Goal: Obtain resource: Obtain resource

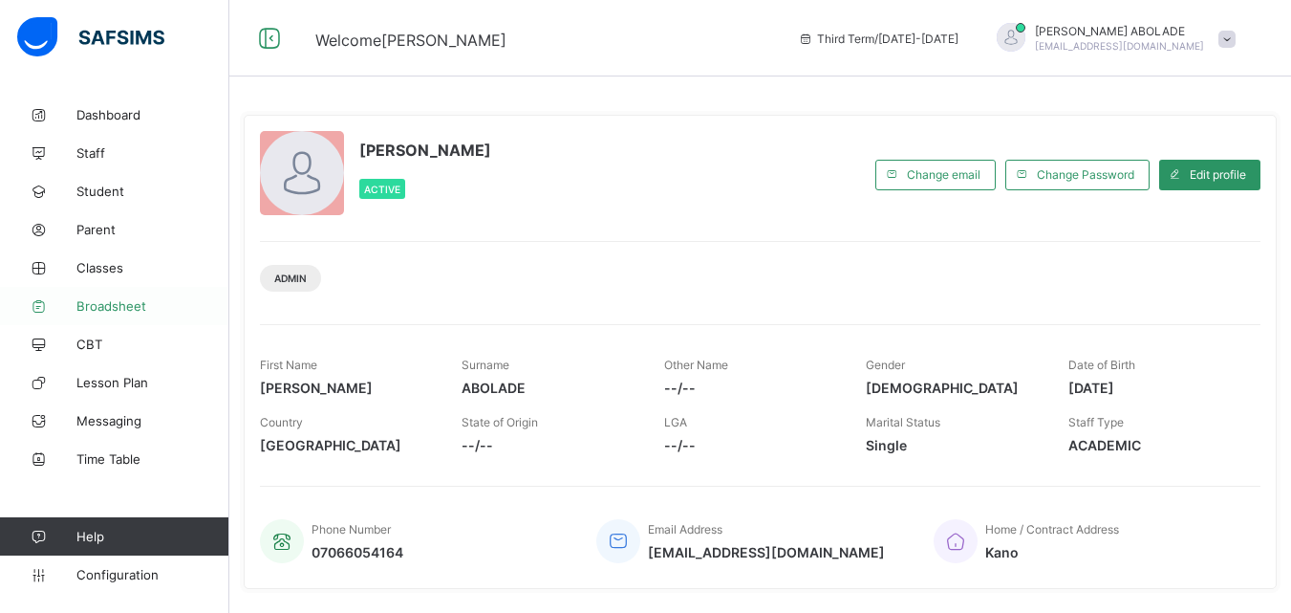
click at [97, 314] on link "Broadsheet" at bounding box center [114, 306] width 229 height 38
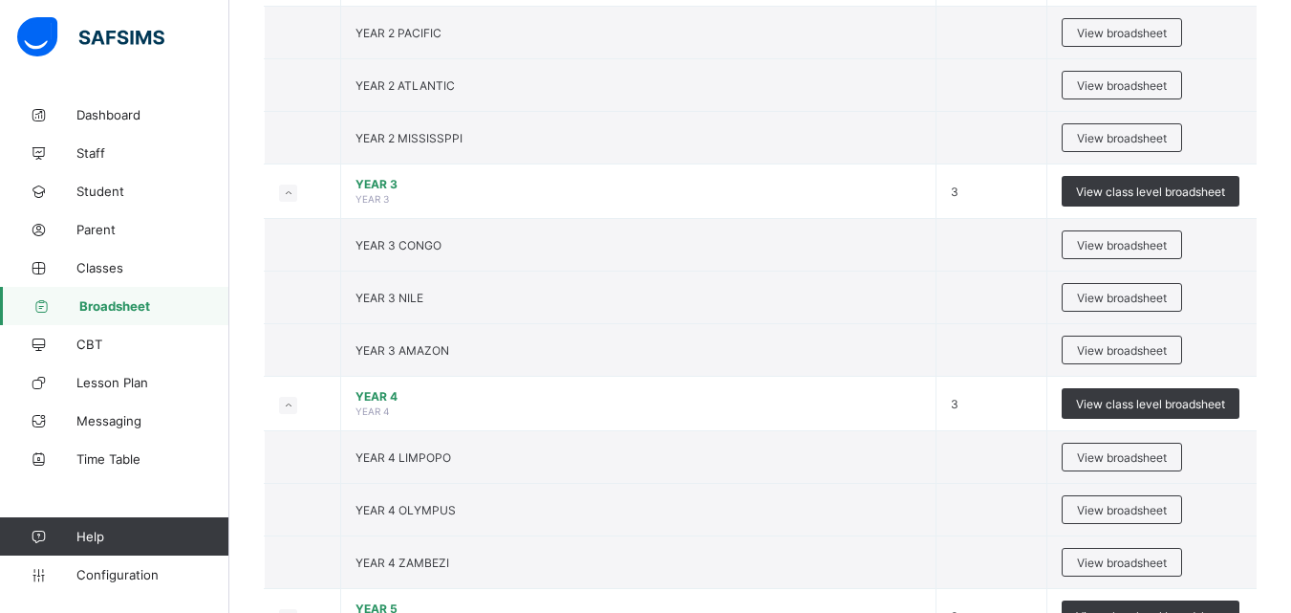
scroll to position [1122, 0]
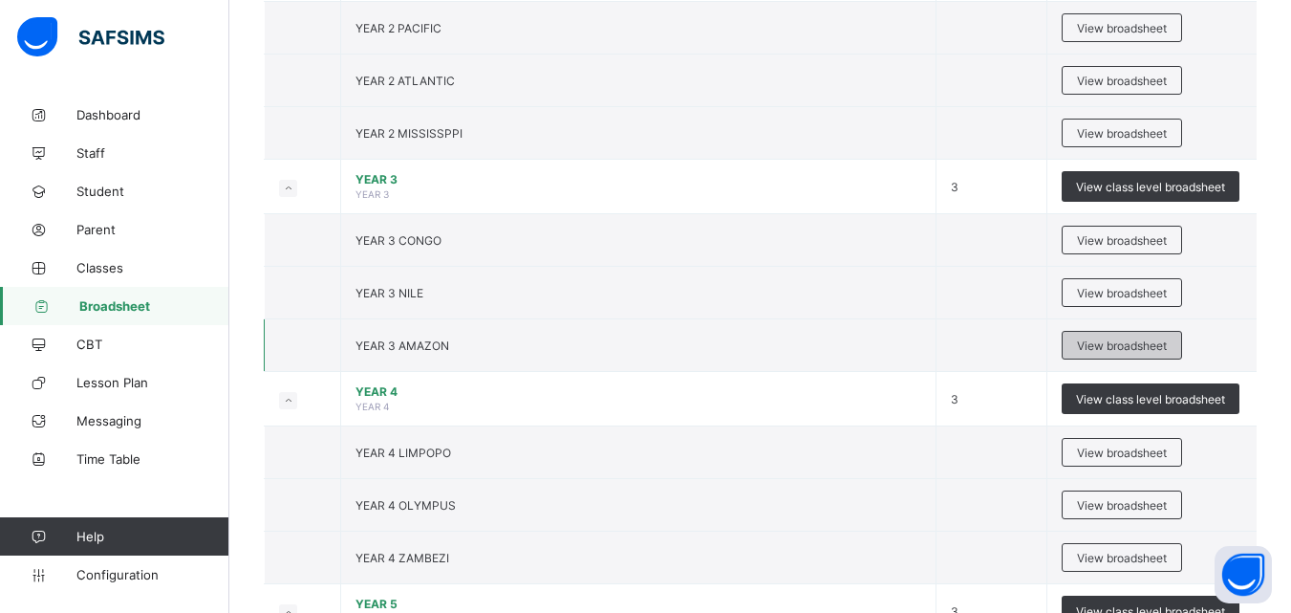
click at [1111, 344] on span "View broadsheet" at bounding box center [1122, 345] width 90 height 14
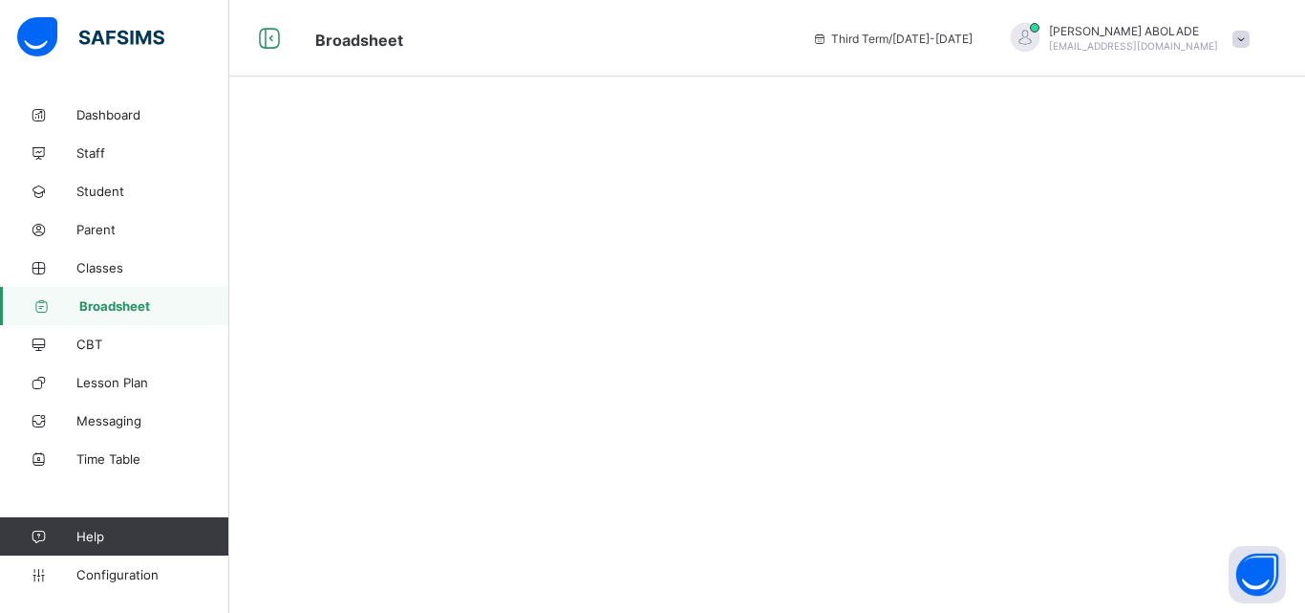
click at [164, 301] on span "Broadsheet" at bounding box center [154, 305] width 150 height 15
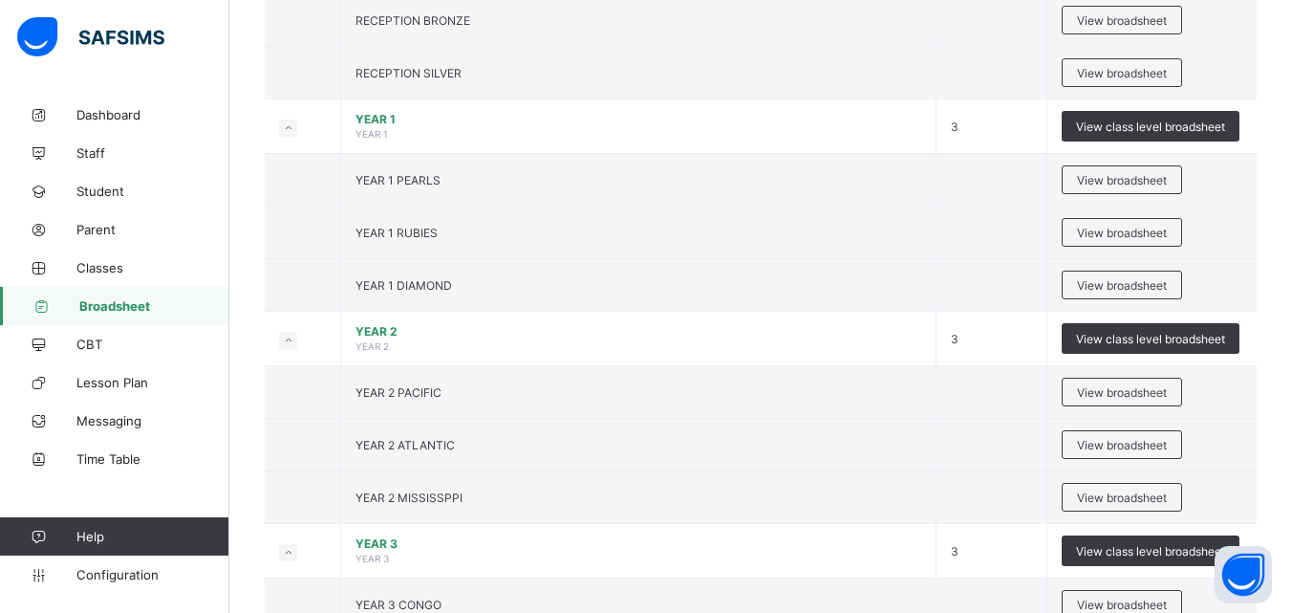
scroll to position [767, 0]
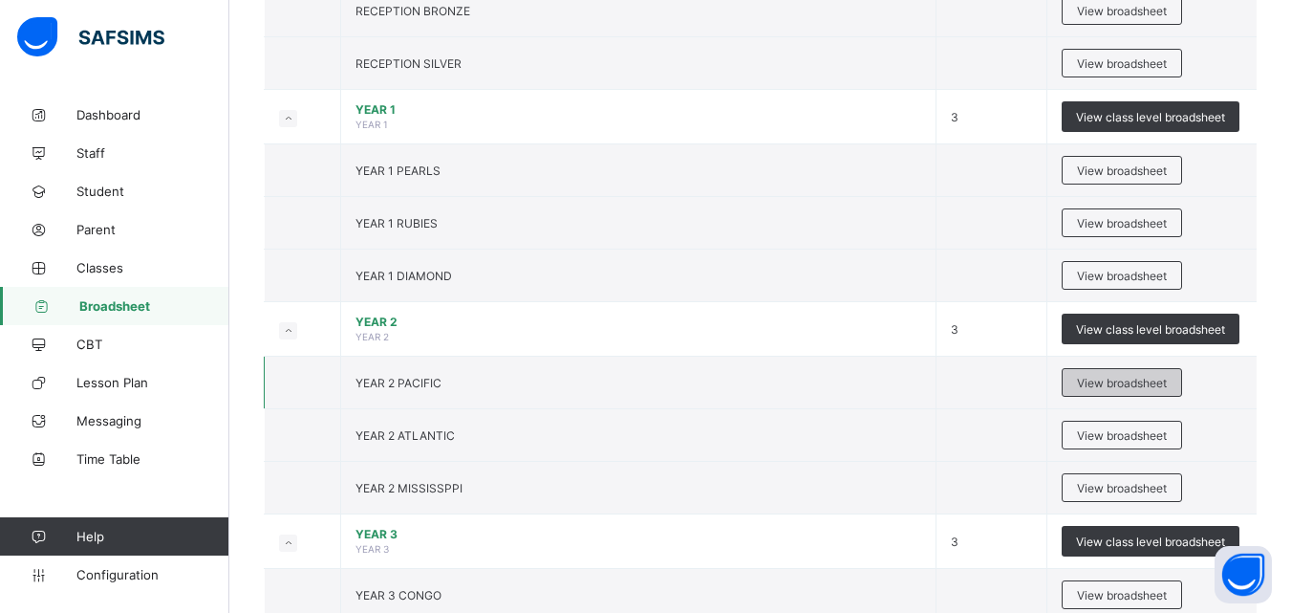
click at [1105, 377] on span "View broadsheet" at bounding box center [1122, 383] width 90 height 14
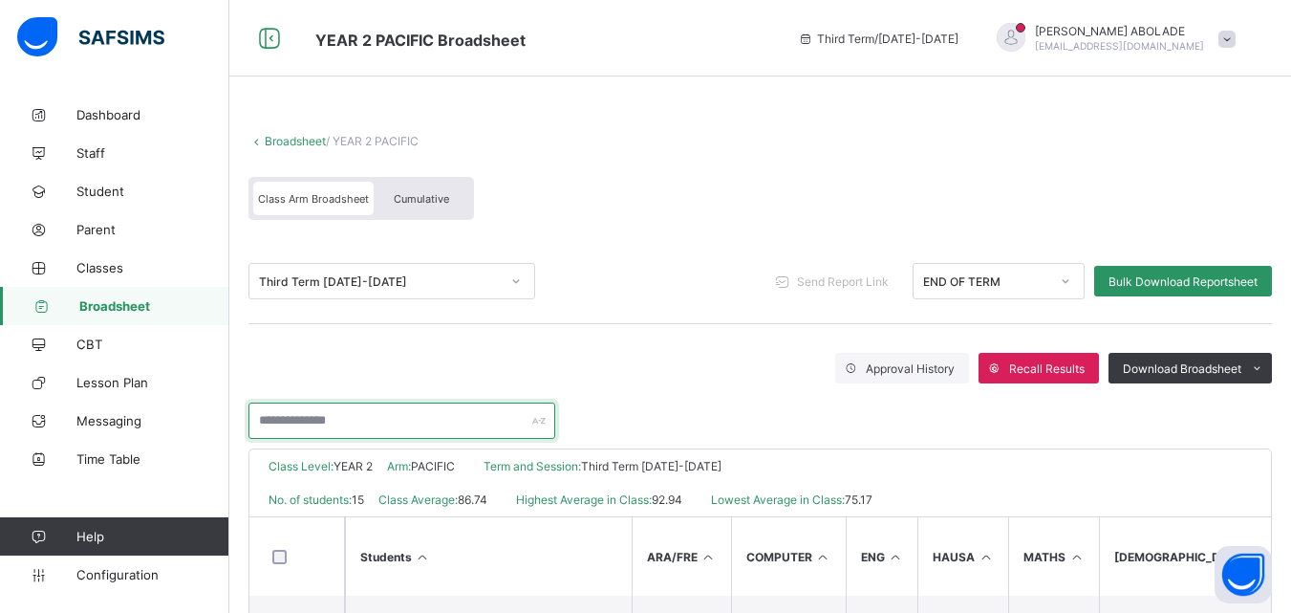
click at [388, 422] on input "text" at bounding box center [401, 420] width 307 height 36
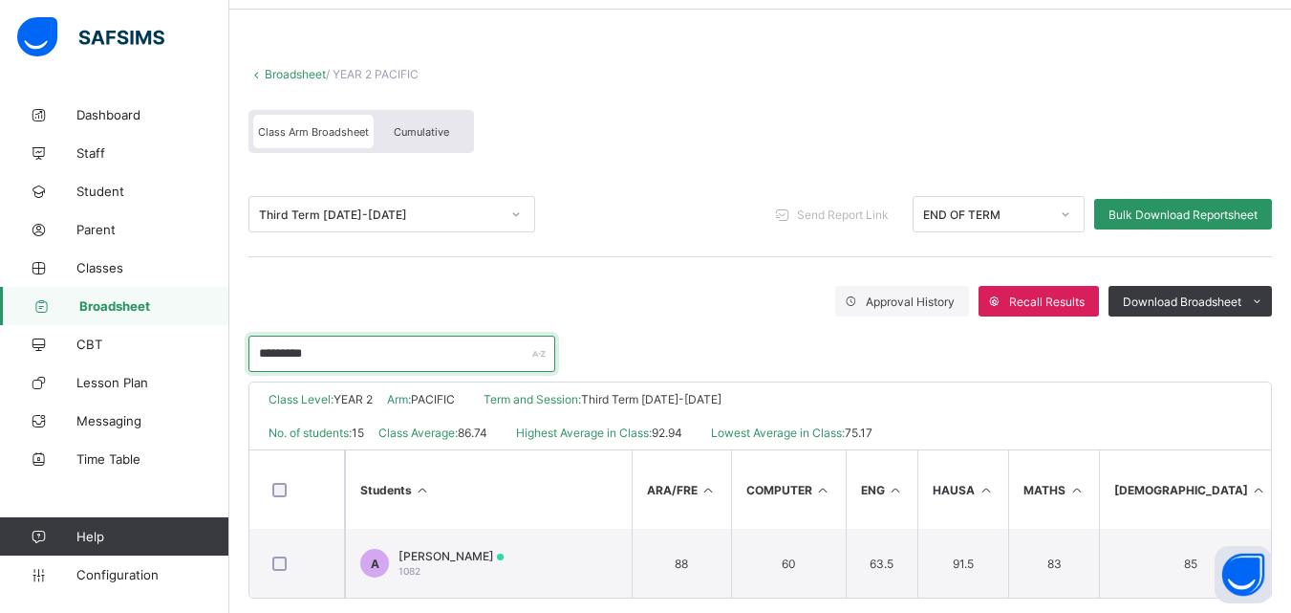
scroll to position [90, 0]
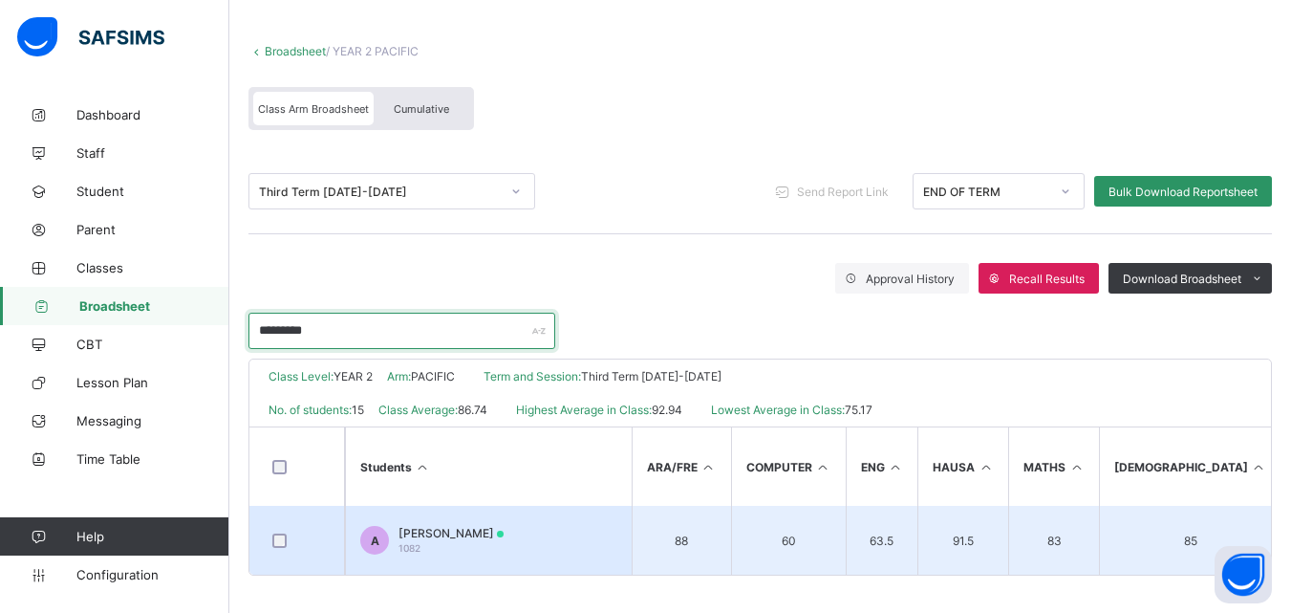
type input "********"
click at [827, 549] on td "60" at bounding box center [788, 539] width 115 height 69
click at [504, 527] on span "Abubakar Saad Usman" at bounding box center [450, 533] width 105 height 14
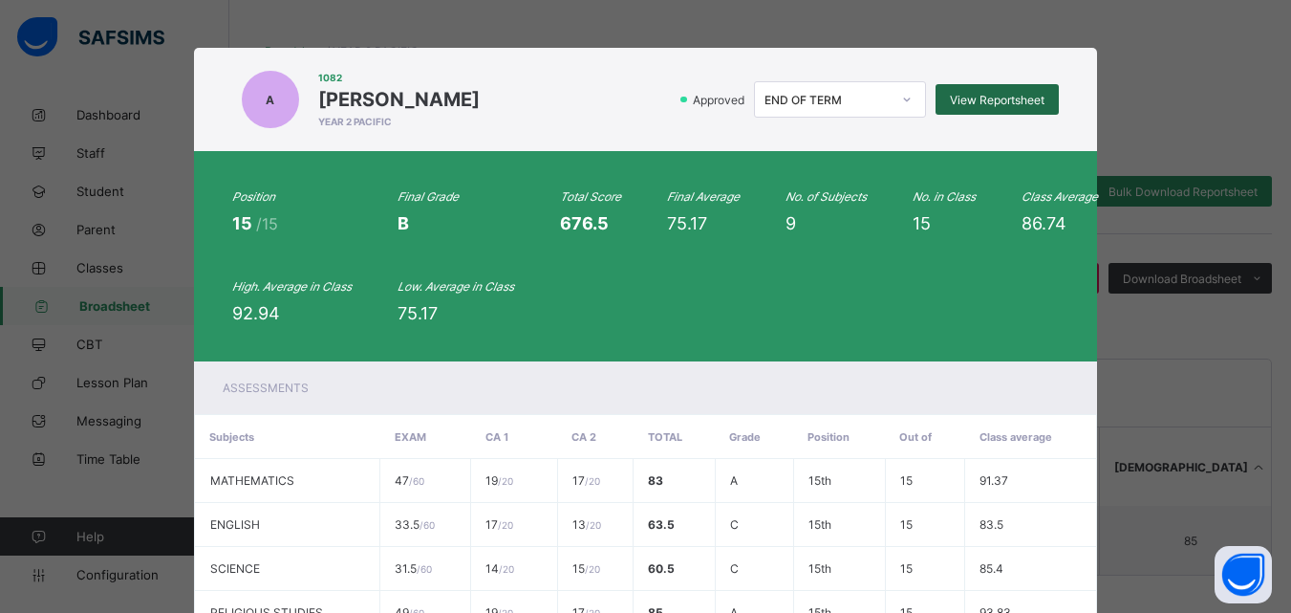
click at [991, 97] on span "View Reportsheet" at bounding box center [997, 100] width 95 height 14
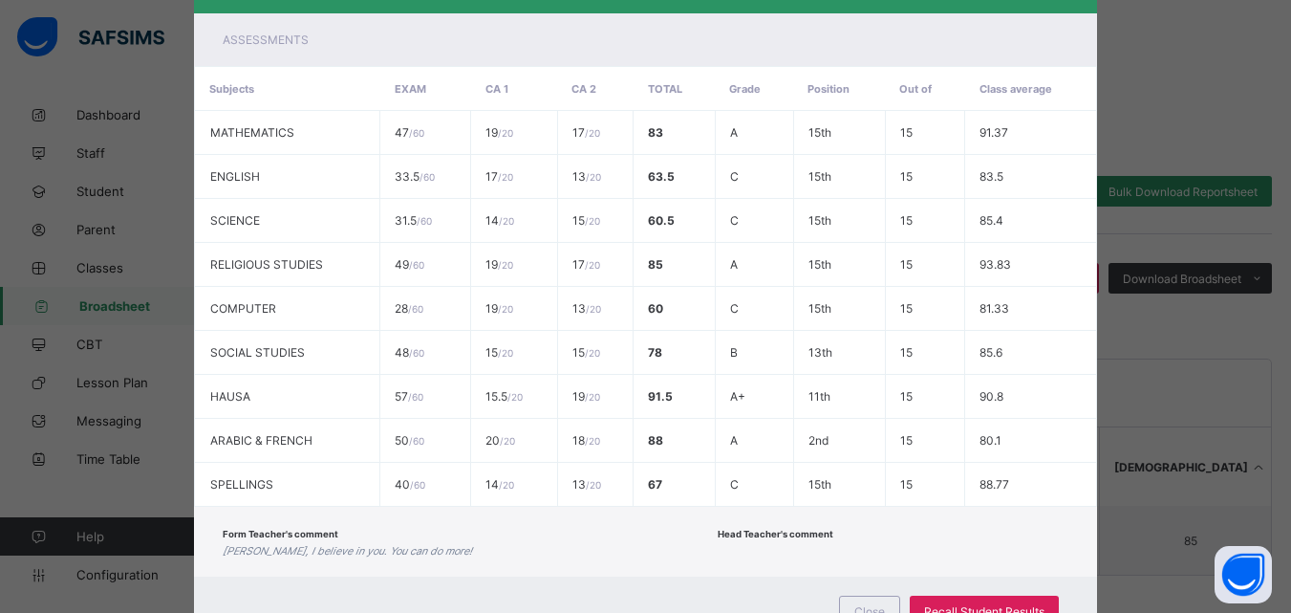
scroll to position [362, 0]
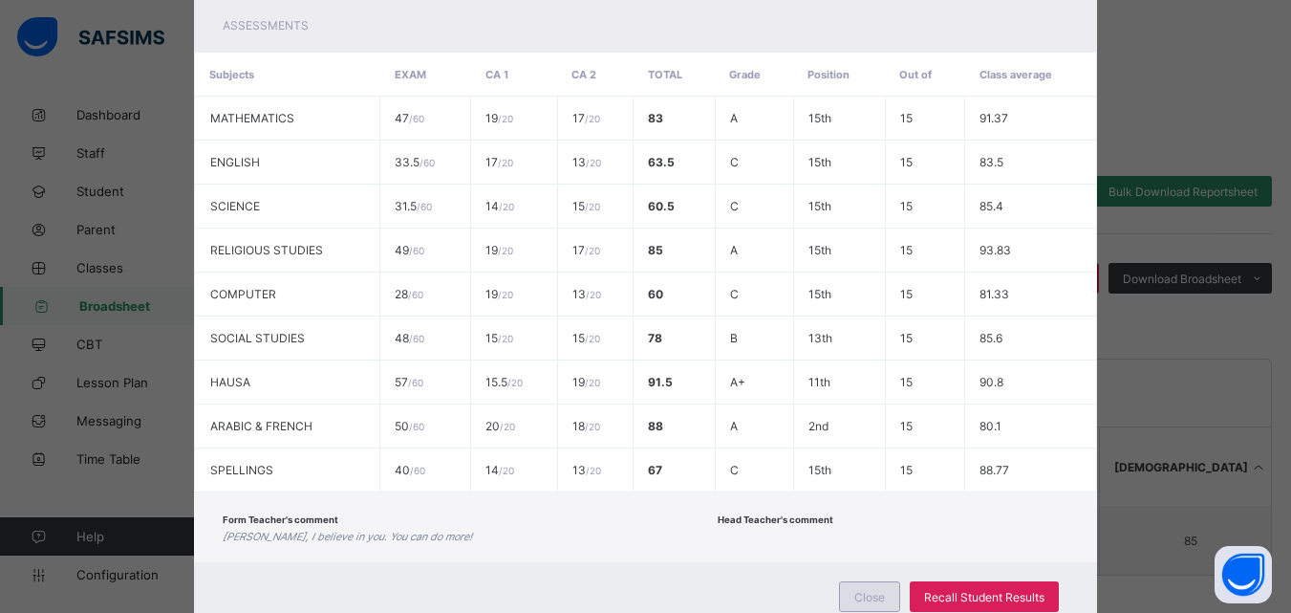
click at [849, 591] on div "Close" at bounding box center [869, 596] width 61 height 31
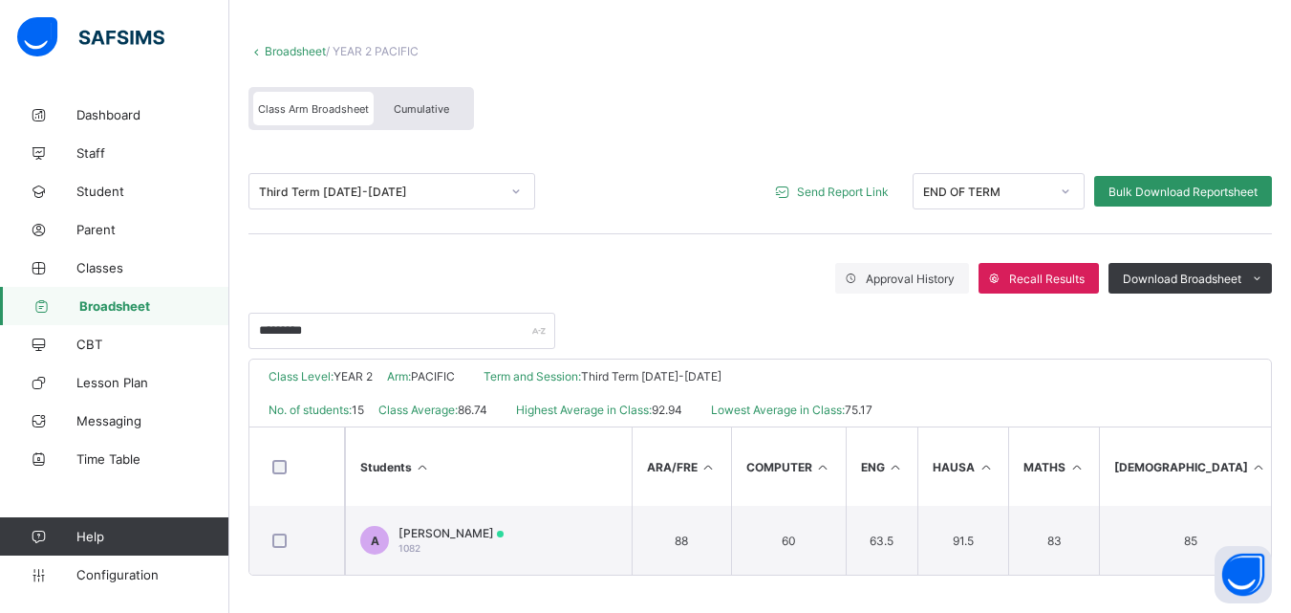
click at [165, 303] on span "Broadsheet" at bounding box center [154, 305] width 150 height 15
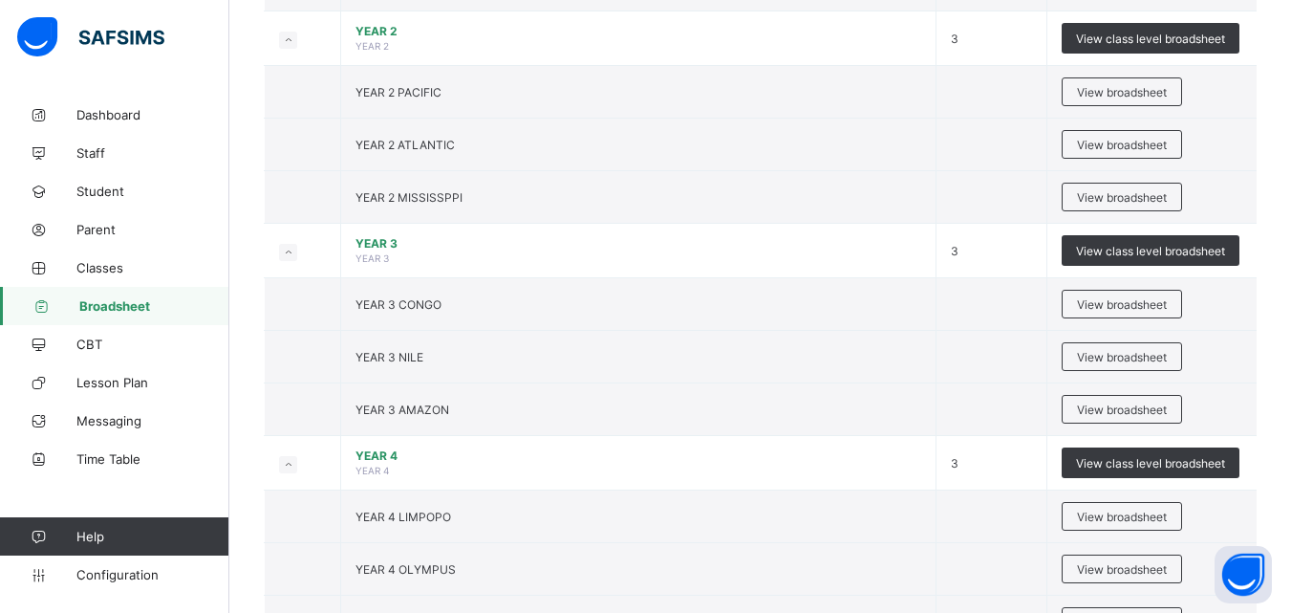
scroll to position [1147, 0]
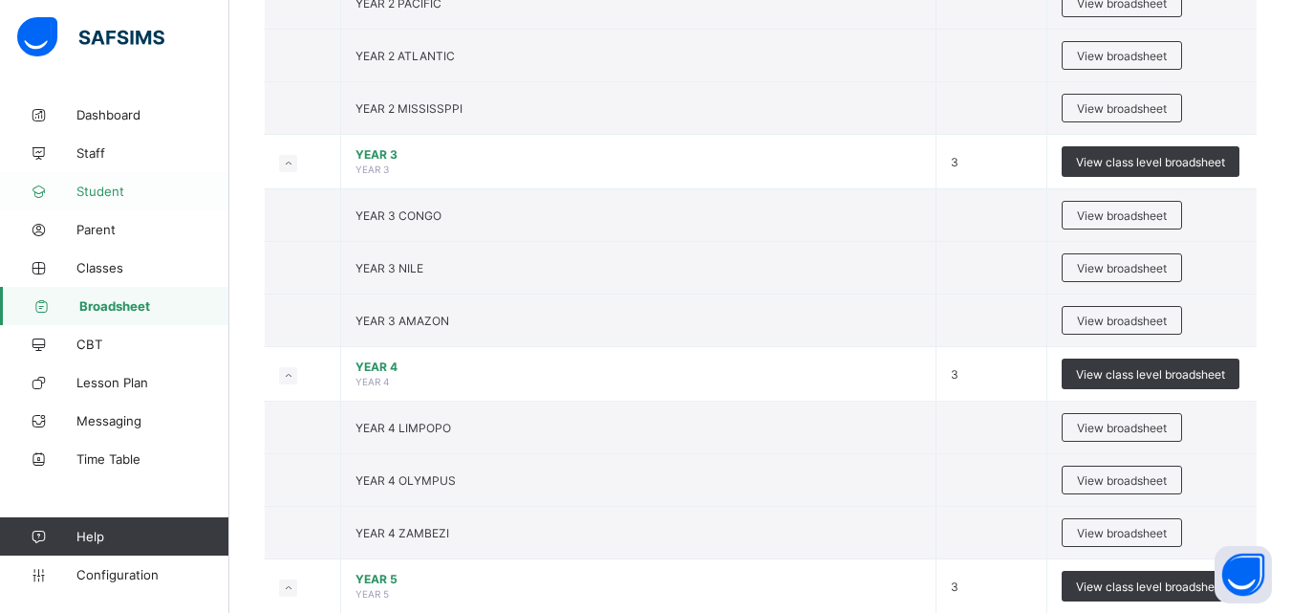
click at [105, 196] on span "Student" at bounding box center [152, 190] width 153 height 15
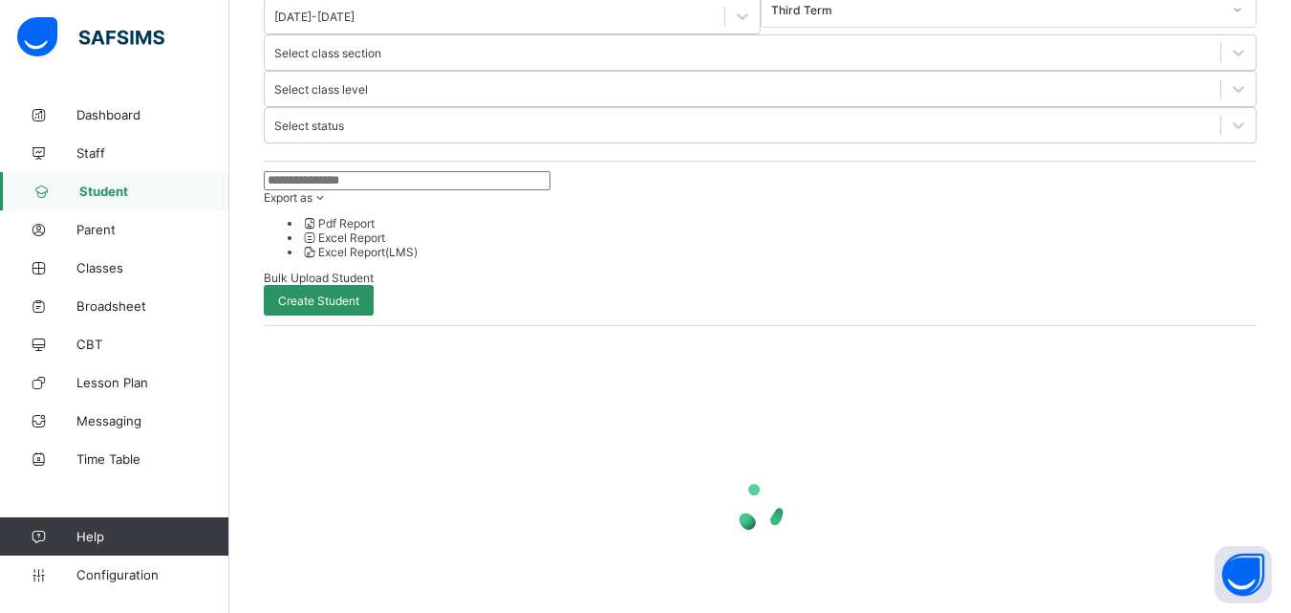
scroll to position [234, 0]
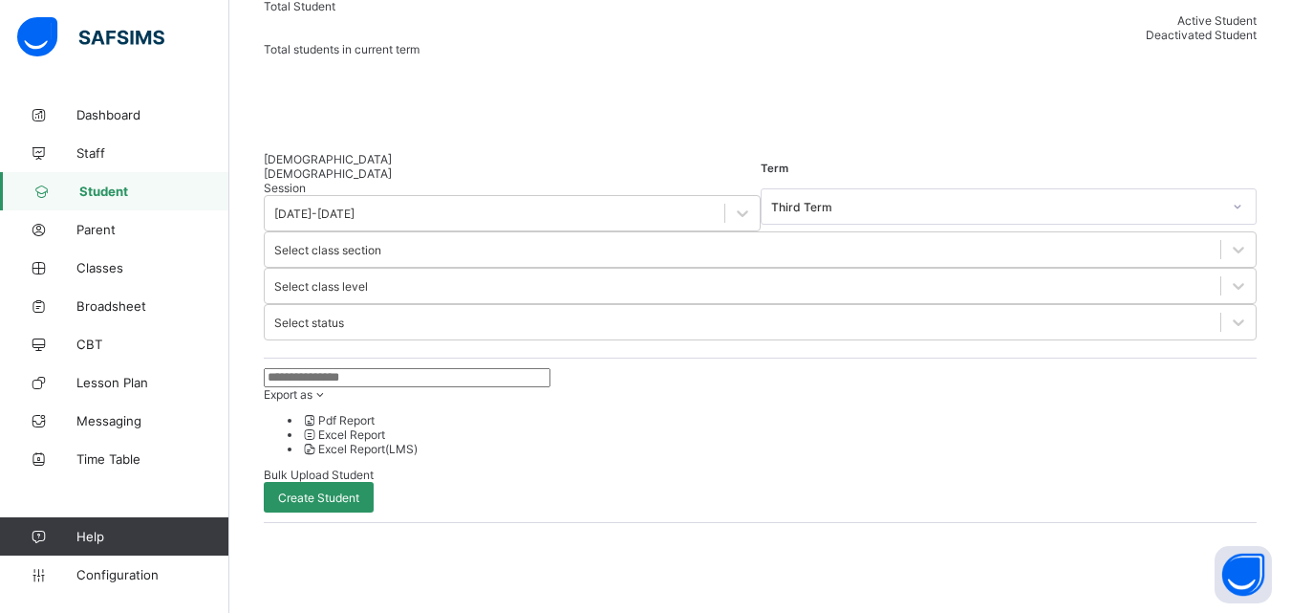
click at [383, 368] on input "text" at bounding box center [407, 377] width 287 height 19
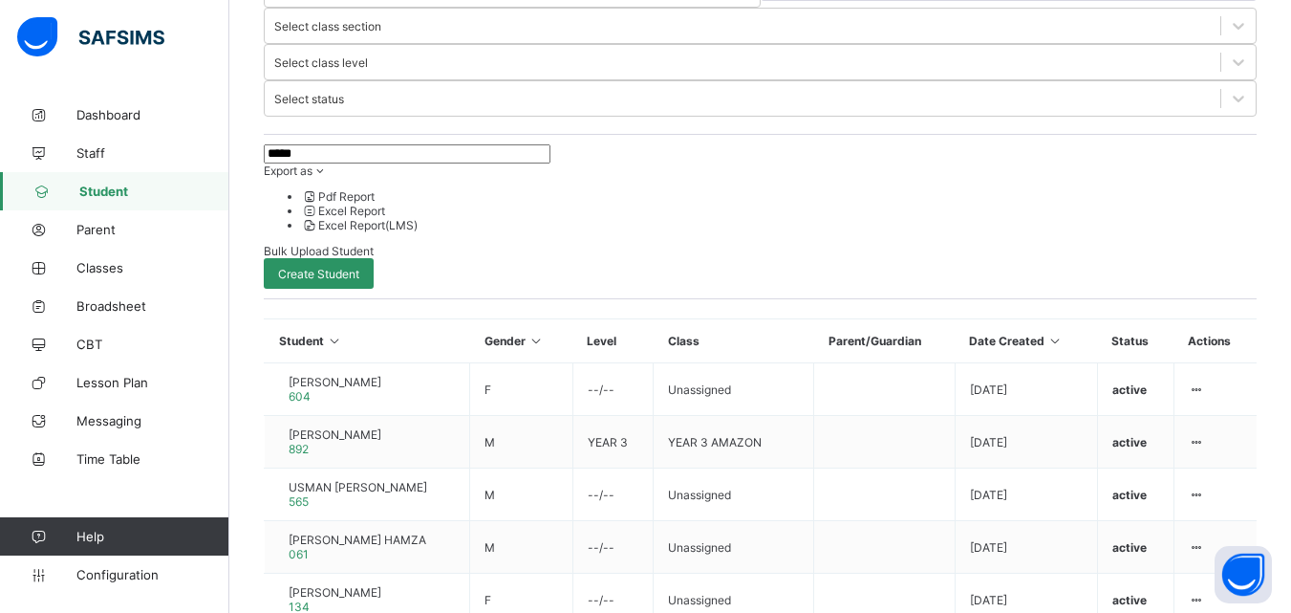
scroll to position [490, 0]
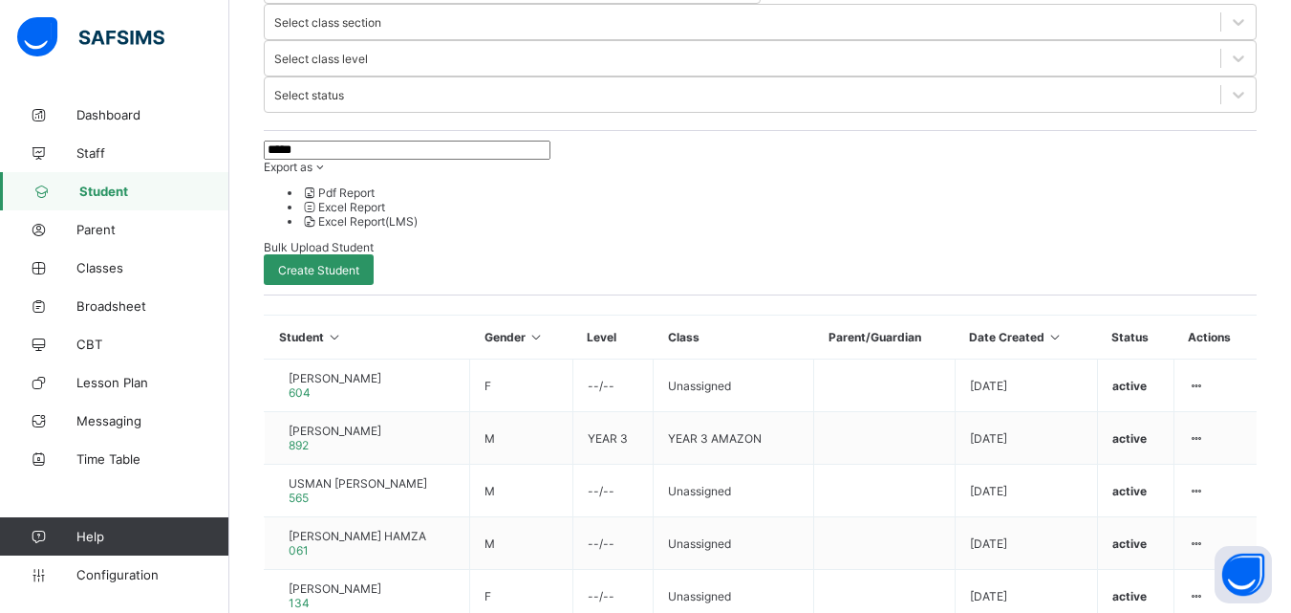
type input "*****"
click at [101, 303] on span "Broadsheet" at bounding box center [152, 305] width 153 height 15
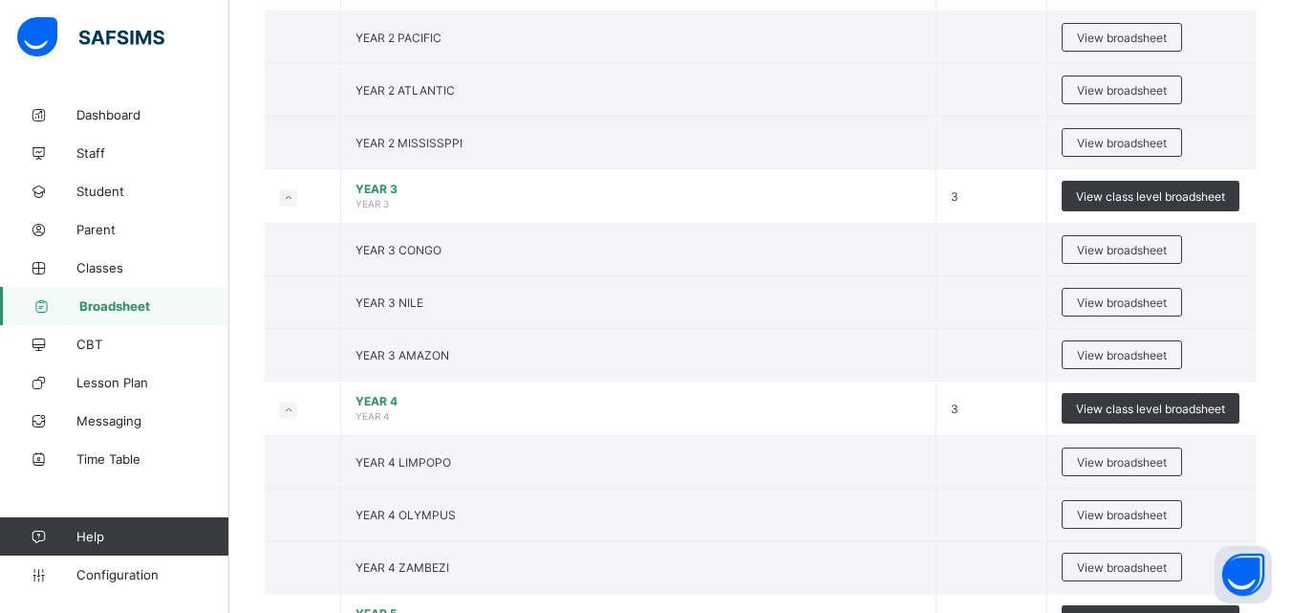
scroll to position [1122, 0]
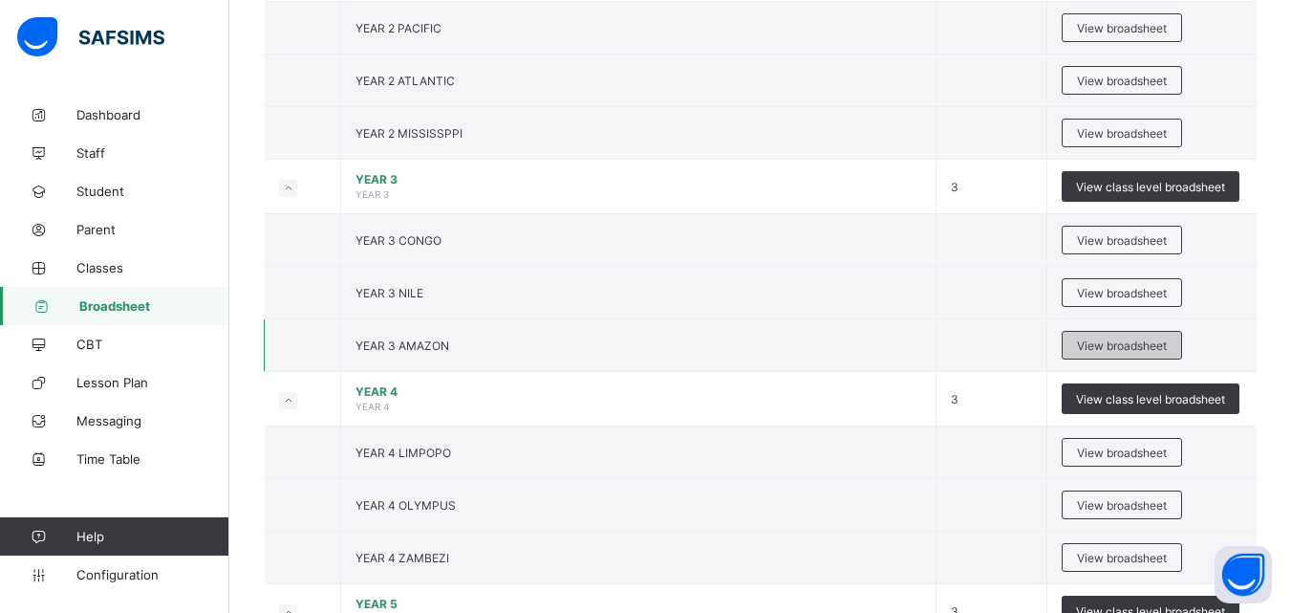
click at [1089, 339] on span "View broadsheet" at bounding box center [1122, 345] width 90 height 14
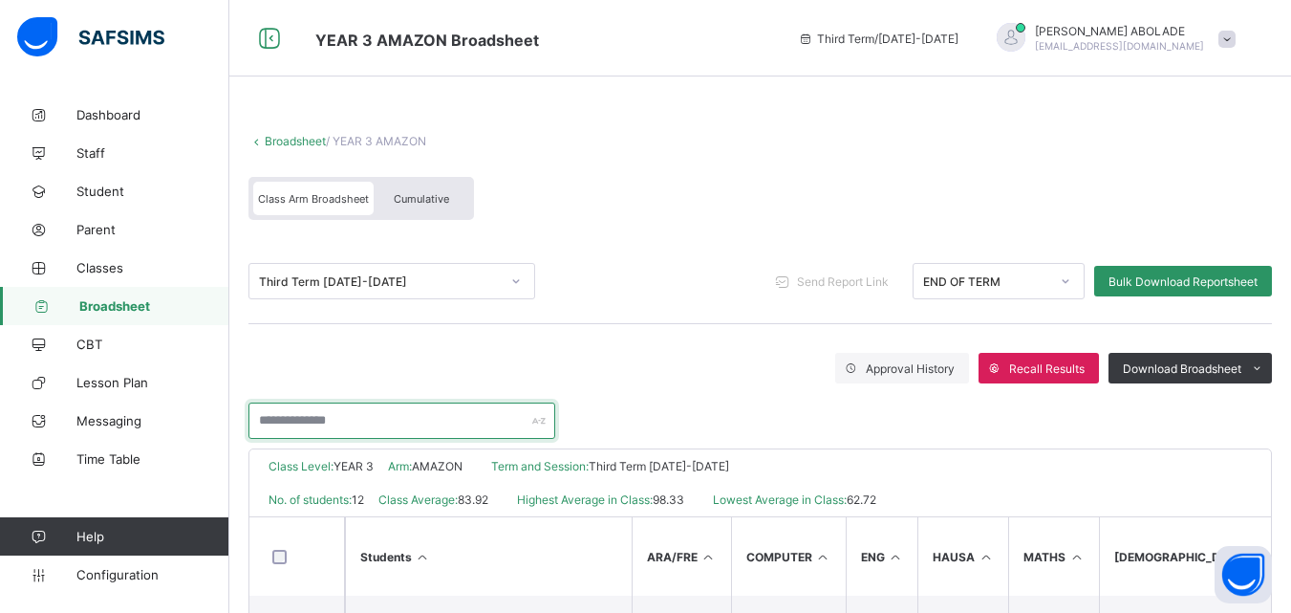
click at [355, 419] on input "text" at bounding box center [401, 420] width 307 height 36
type input "*****"
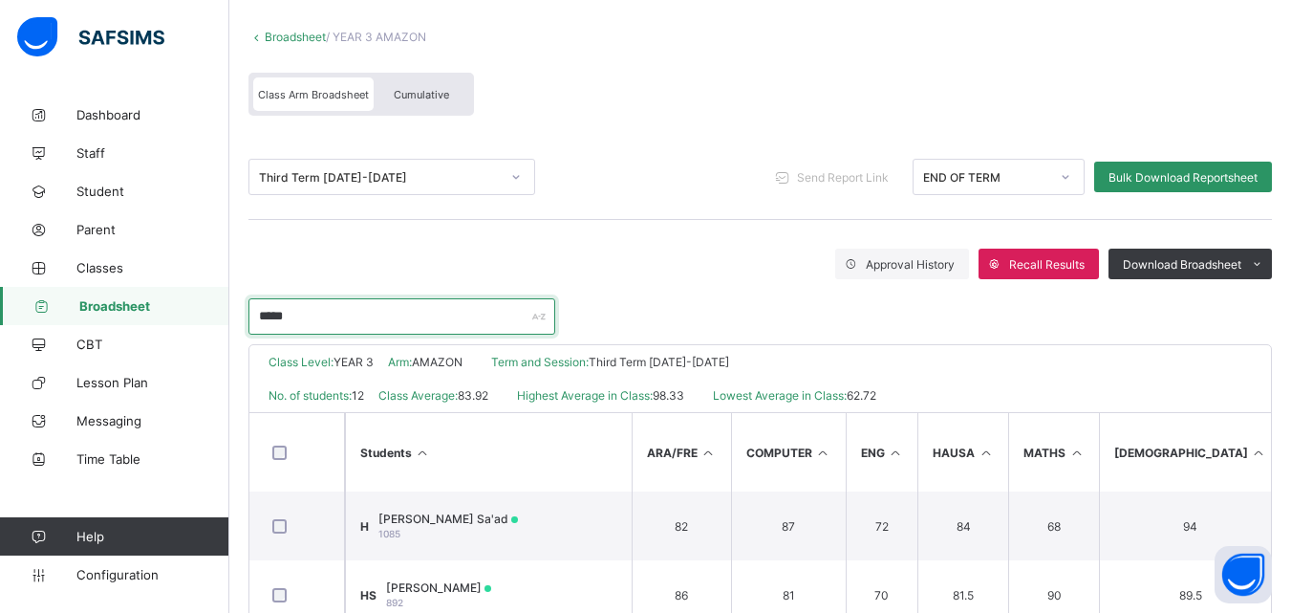
scroll to position [109, 0]
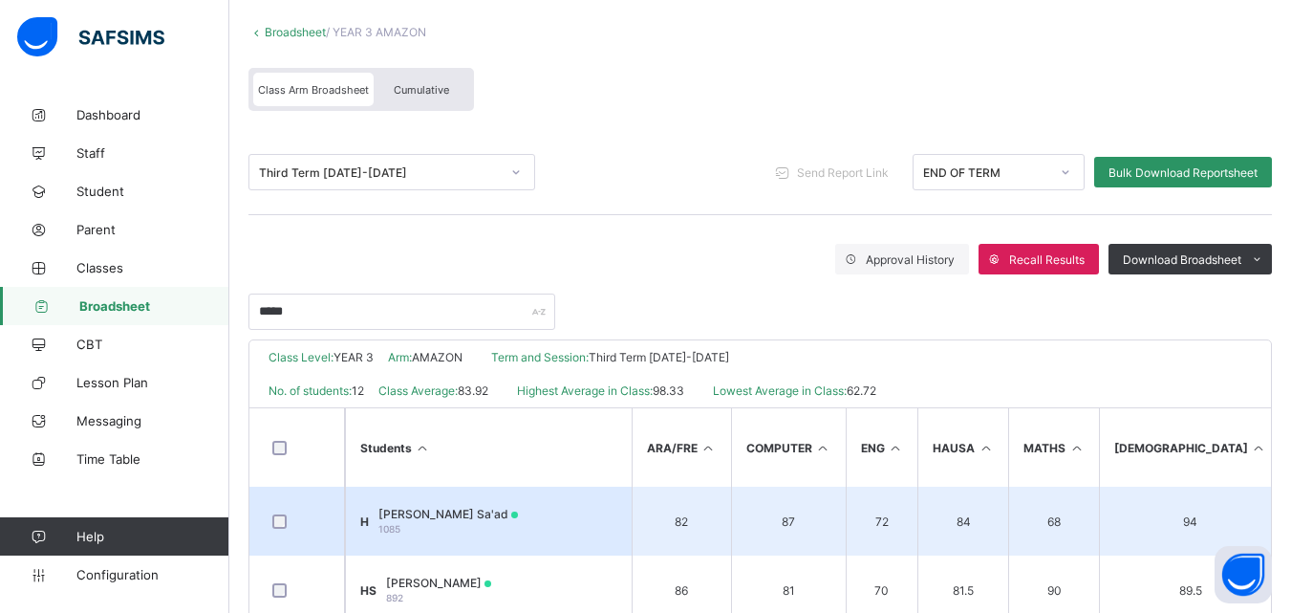
click at [425, 530] on div "Hamza Usman Sa'ad 1085" at bounding box center [448, 520] width 140 height 29
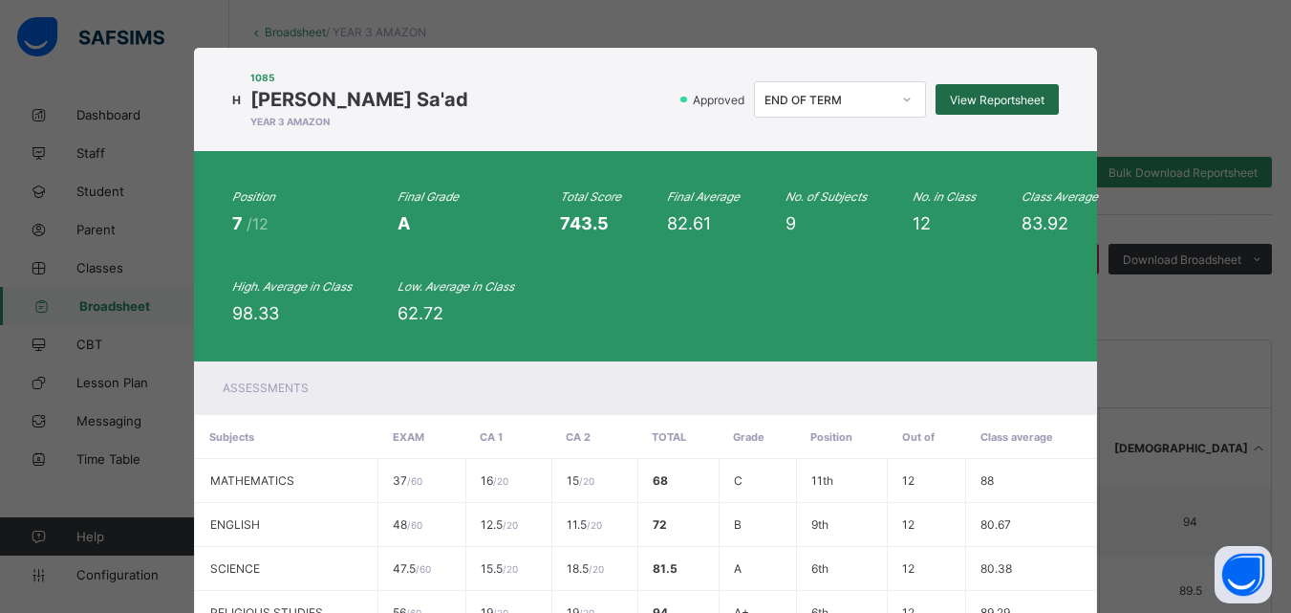
click at [1026, 104] on span "View Reportsheet" at bounding box center [997, 100] width 95 height 14
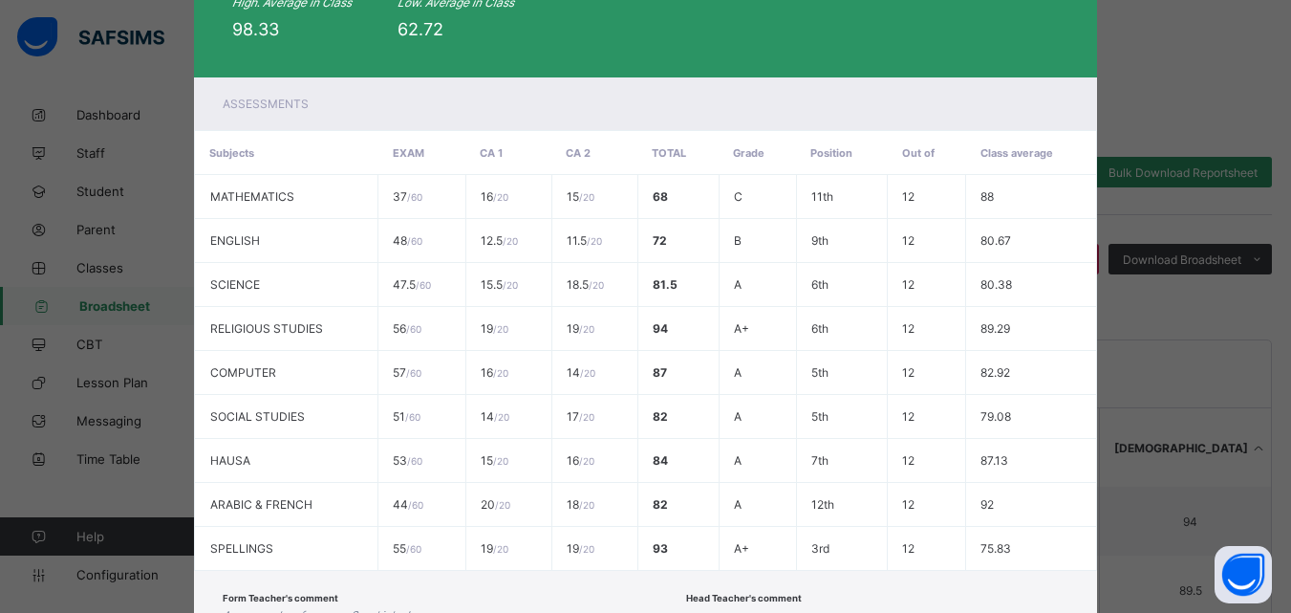
scroll to position [428, 0]
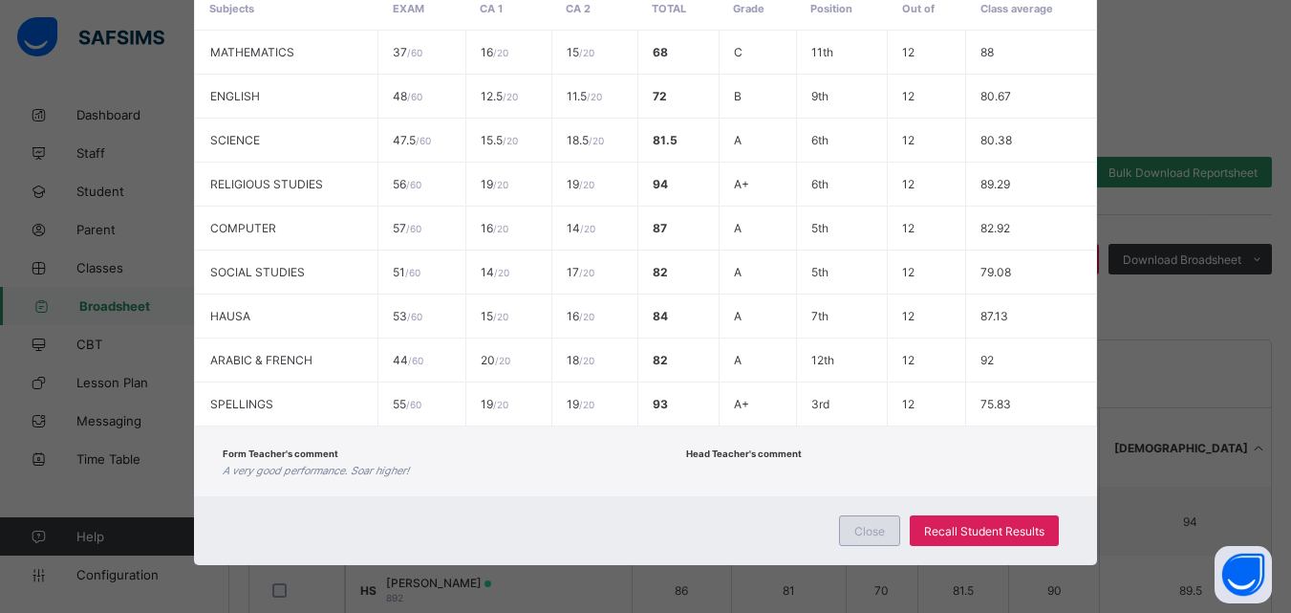
click at [855, 533] on span "Close" at bounding box center [869, 531] width 31 height 14
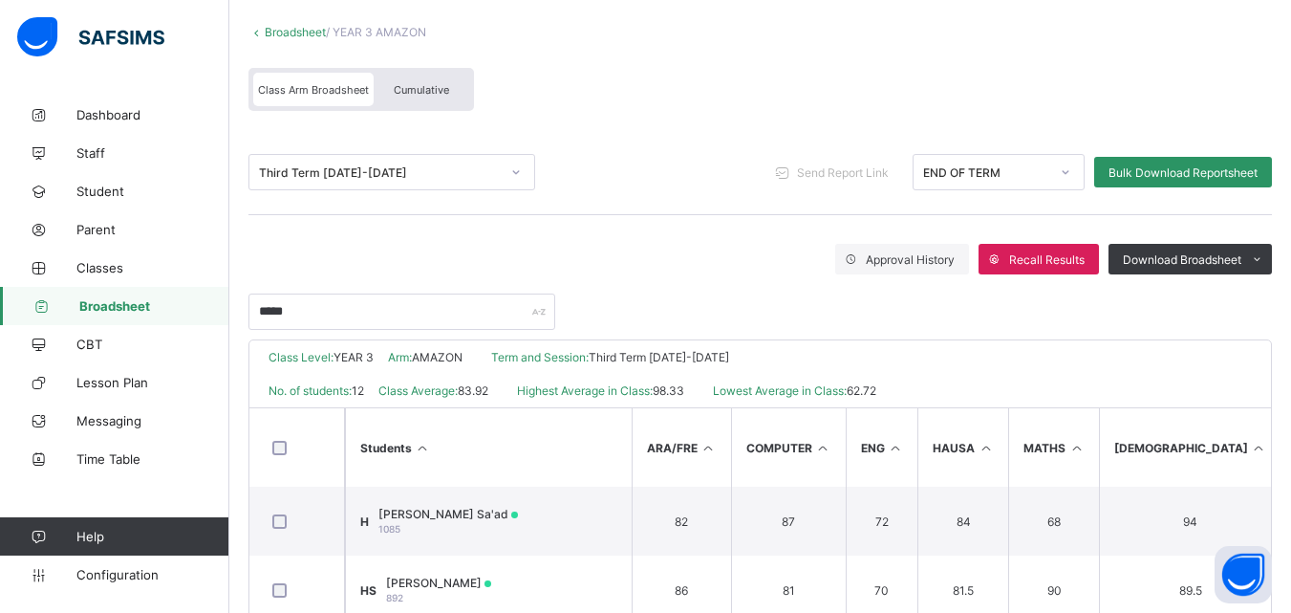
click at [161, 301] on span "Broadsheet" at bounding box center [154, 305] width 150 height 15
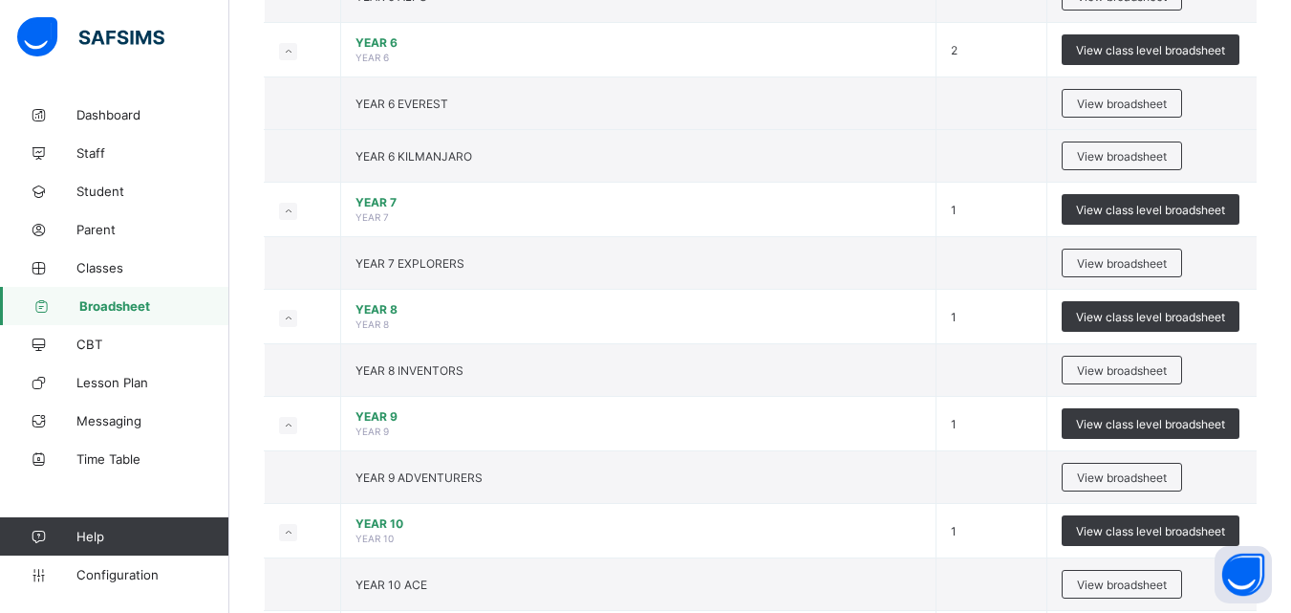
scroll to position [1900, 0]
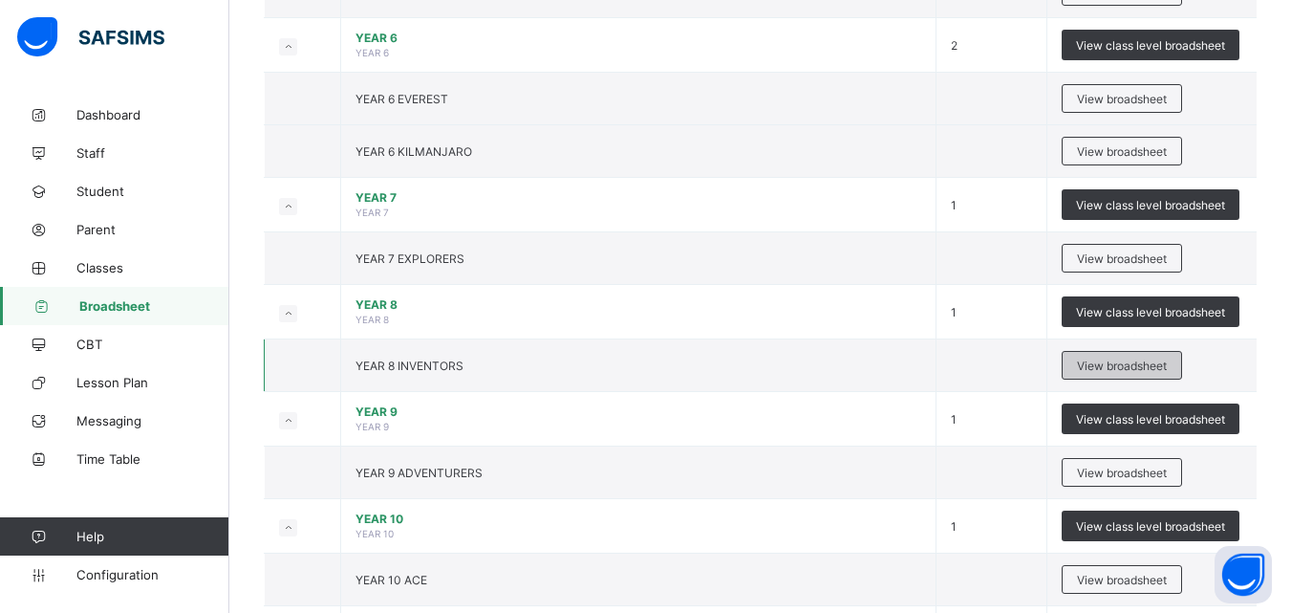
click at [1122, 370] on span "View broadsheet" at bounding box center [1122, 365] width 90 height 14
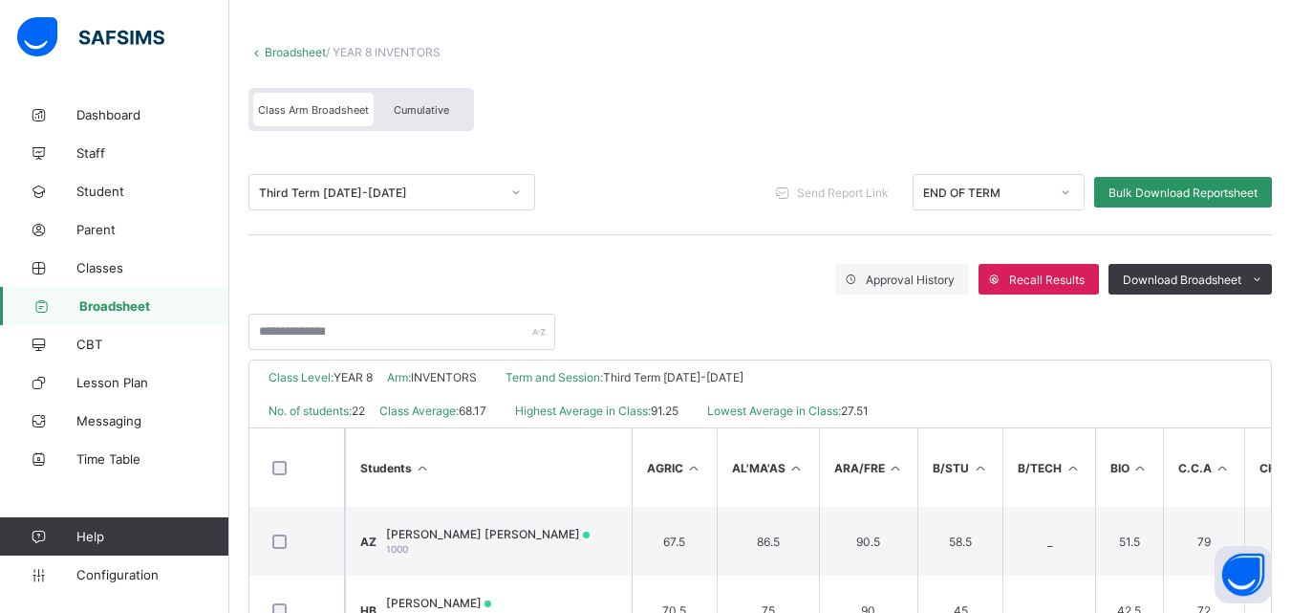
scroll to position [93, 0]
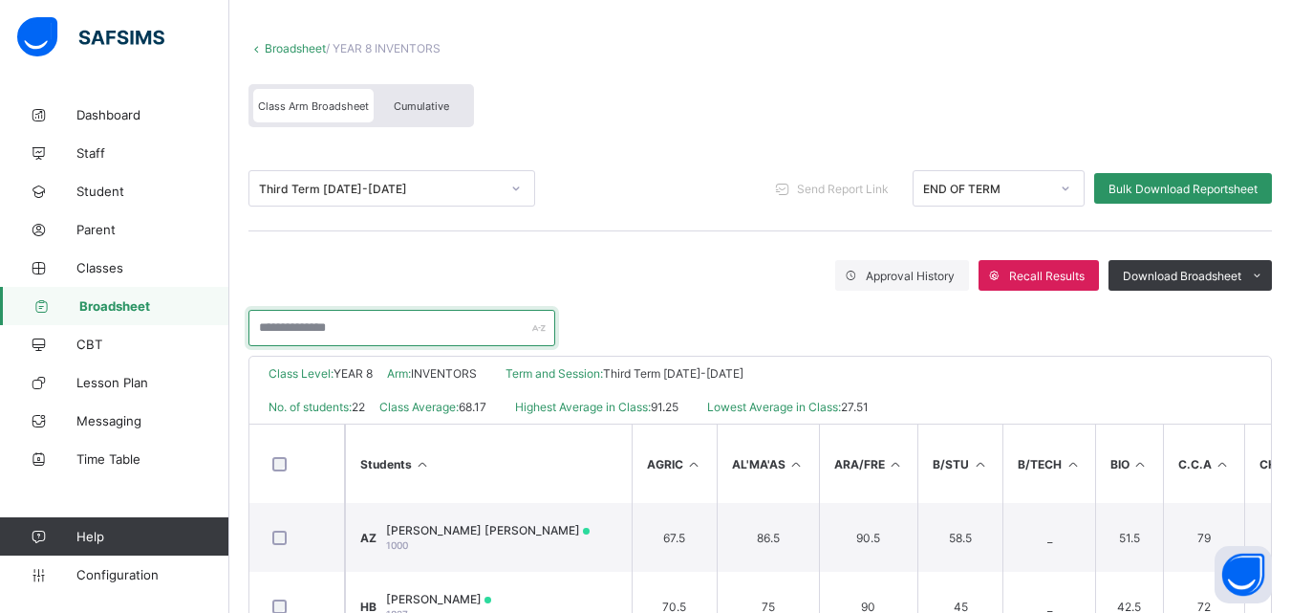
click at [352, 326] on input "text" at bounding box center [401, 328] width 307 height 36
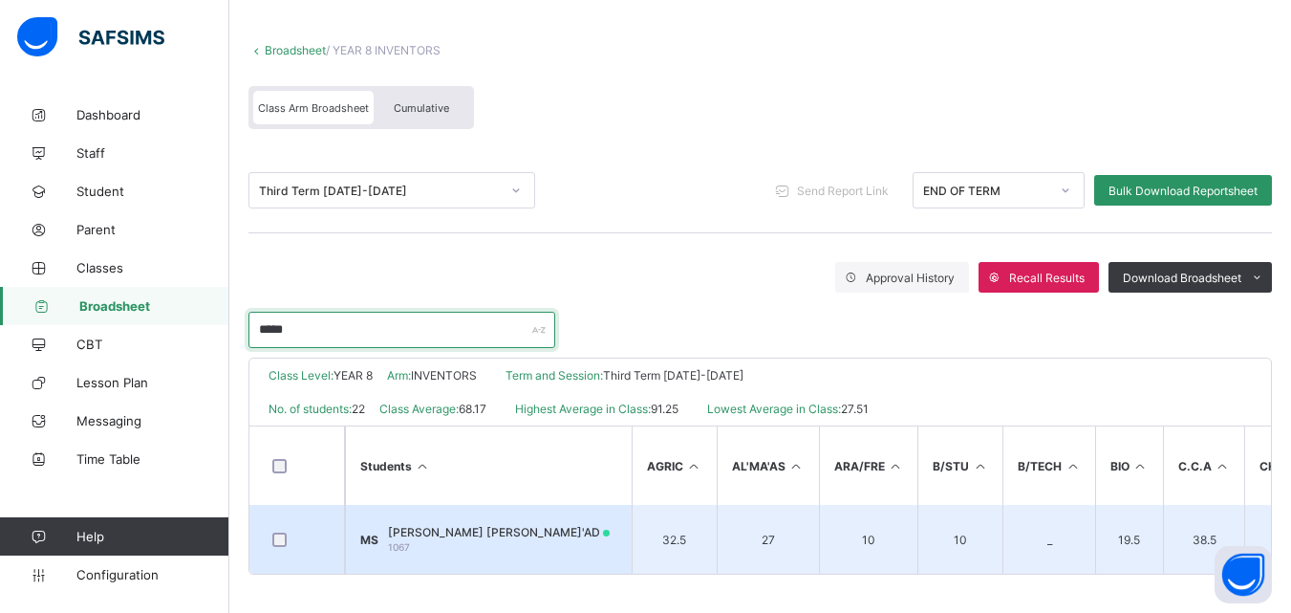
type input "*****"
click at [484, 532] on span "MARYAM USMAN USMAN SA'AD" at bounding box center [499, 532] width 222 height 14
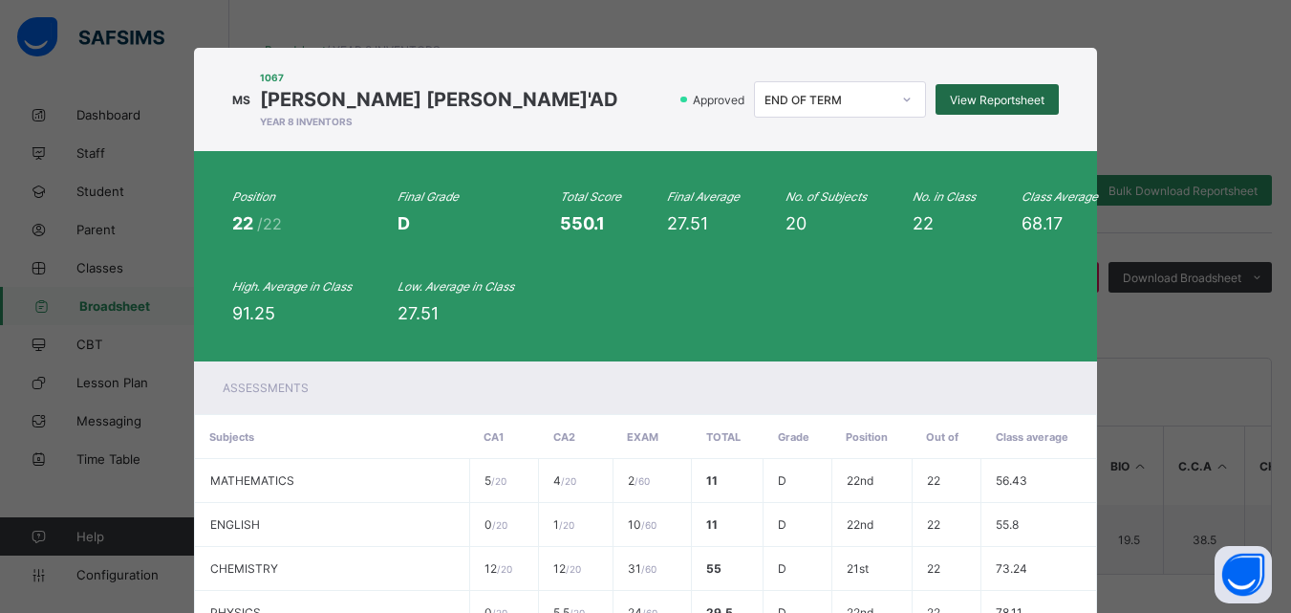
click at [981, 108] on div "View Reportsheet" at bounding box center [996, 99] width 123 height 31
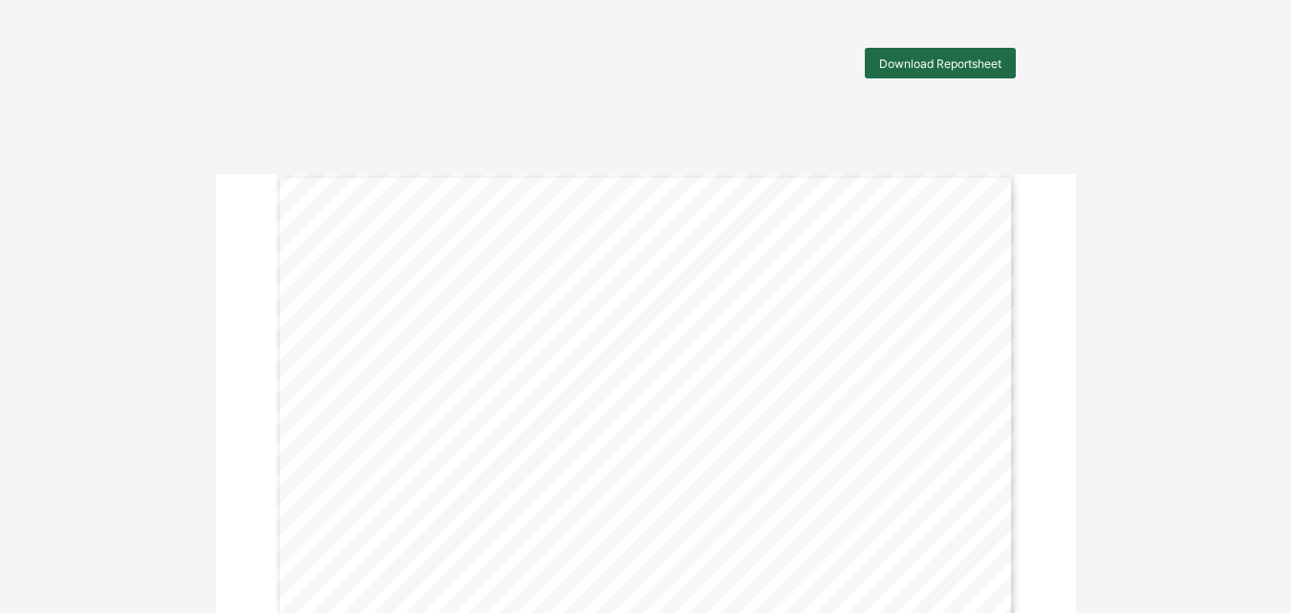
click at [956, 70] on span "Download Reportsheet" at bounding box center [940, 63] width 122 height 14
click at [933, 64] on span "Download Reportsheet" at bounding box center [940, 63] width 122 height 14
click at [1000, 67] on span "Download Reportsheet" at bounding box center [940, 63] width 122 height 14
